Goal: Task Accomplishment & Management: Use online tool/utility

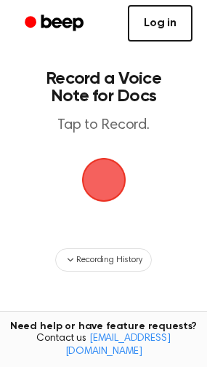
click at [159, 30] on link "Log in" at bounding box center [160, 23] width 65 height 36
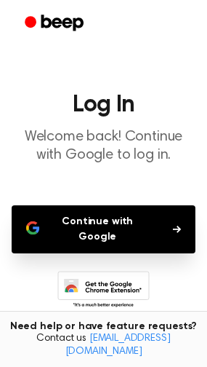
click at [118, 225] on button "Continue with Google" at bounding box center [104, 229] width 184 height 48
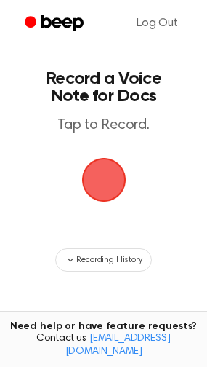
drag, startPoint x: 105, startPoint y: 180, endPoint x: 153, endPoint y: 143, distance: 60.7
click at [153, 143] on main "Record a Voice Note for Docs Tap to Record. Recording History Tired of copying …" at bounding box center [103, 233] width 207 height 467
click at [137, 154] on main "Record a Voice Note for Docs Tap to Record. Recording History Tired of copying …" at bounding box center [103, 233] width 207 height 467
click at [114, 198] on span "button" at bounding box center [103, 180] width 68 height 68
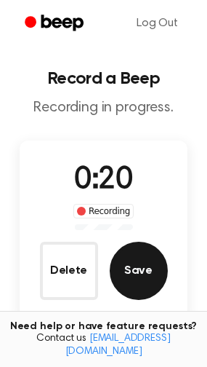
click at [143, 285] on button "Save" at bounding box center [139, 271] width 58 height 58
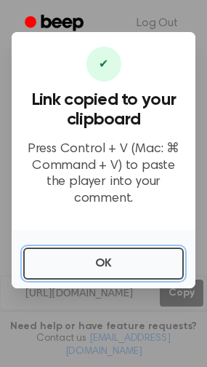
click at [140, 261] on button "OK" at bounding box center [103, 263] width 161 height 32
